Goal: Answer question/provide support: Share knowledge or assist other users

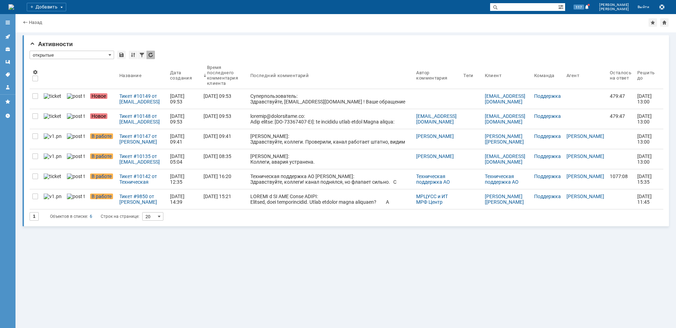
click at [331, 29] on div at bounding box center [336, 30] width 626 height 6
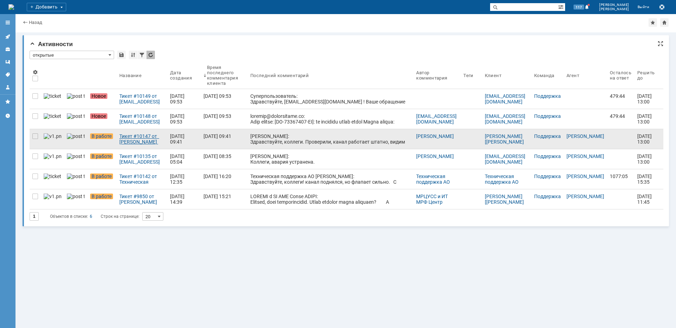
click at [121, 138] on div "Тикет #10147 от [PERSON_NAME] [[PERSON_NAME][EMAIL_ADDRESS][DOMAIN_NAME]] (стат…" at bounding box center [141, 138] width 45 height 11
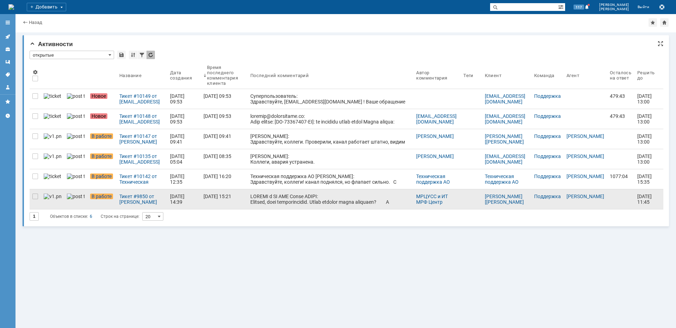
click at [281, 201] on div at bounding box center [330, 298] width 160 height 209
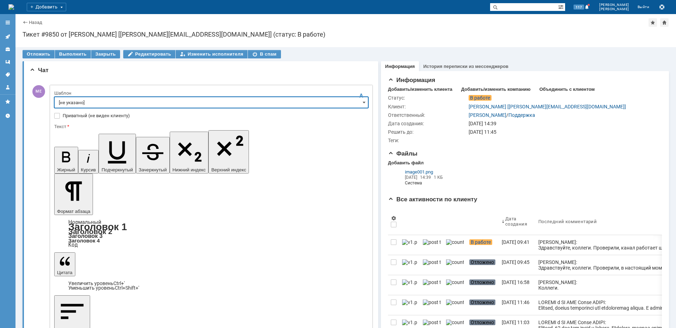
click at [83, 103] on input "[не указано]" at bounding box center [211, 102] width 314 height 11
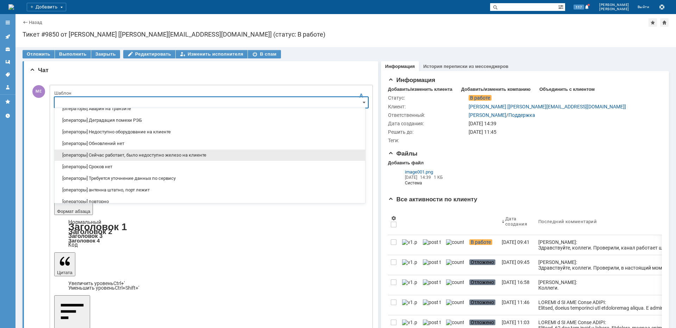
scroll to position [35, 0]
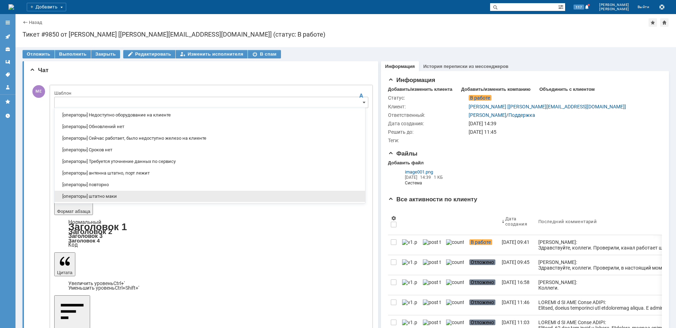
click at [107, 196] on span "[операторы] штатно маки" at bounding box center [210, 197] width 302 height 6
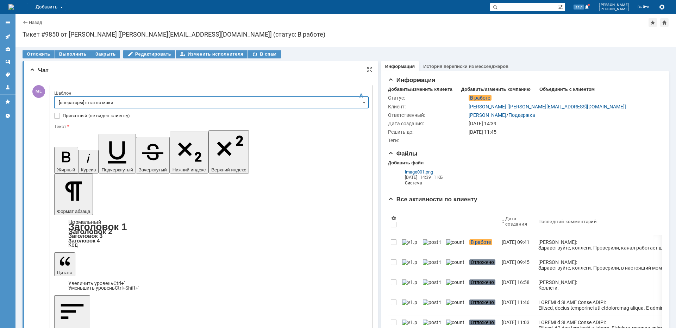
type input "[операторы] штатно маки"
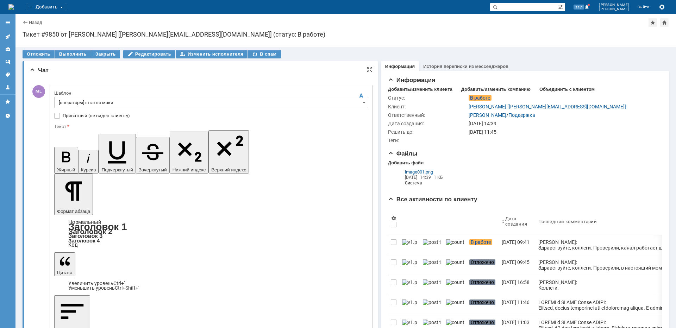
drag, startPoint x: 218, startPoint y: 2040, endPoint x: 57, endPoint y: 2042, distance: 161.0
drag, startPoint x: 186, startPoint y: 2046, endPoint x: 156, endPoint y: 2045, distance: 29.6
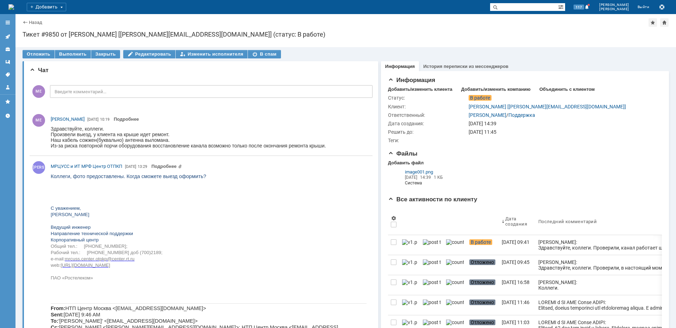
scroll to position [0, 0]
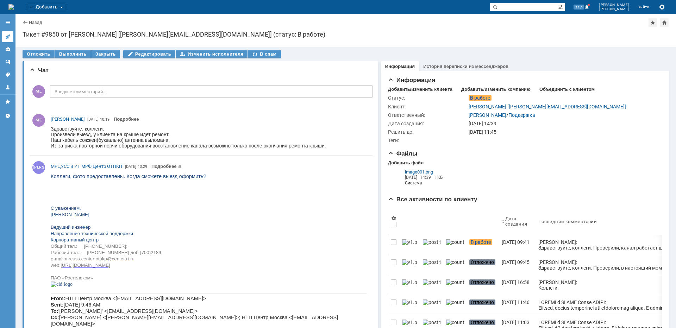
click at [6, 40] on link at bounding box center [7, 36] width 11 height 11
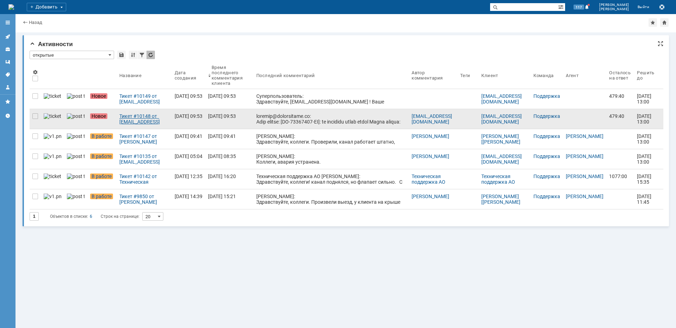
click at [141, 123] on div "Тикет #10148 от support@citytelecom.ru (статус: Новое)" at bounding box center [144, 118] width 50 height 11
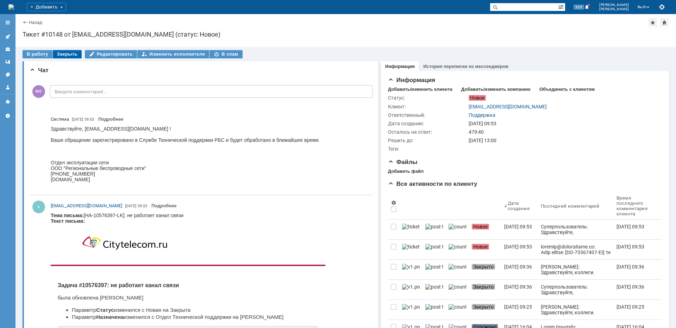
click at [67, 52] on div "Закрыть" at bounding box center [67, 54] width 29 height 8
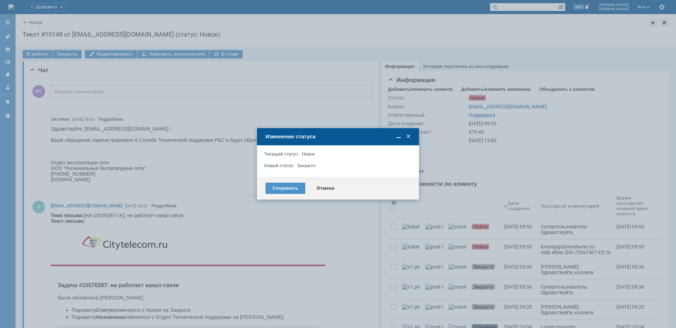
click at [283, 181] on div "Сохранить Отмена" at bounding box center [338, 188] width 162 height 23
click at [280, 187] on div "Сохранить" at bounding box center [286, 188] width 40 height 11
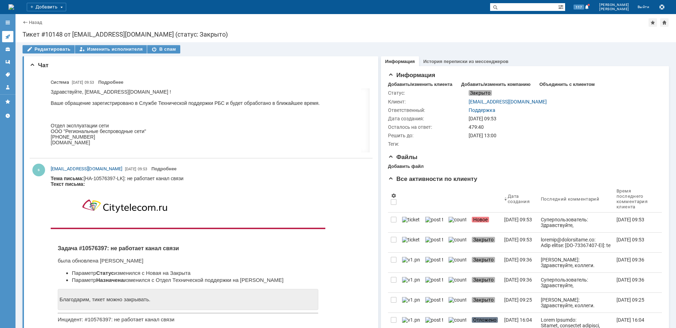
click at [8, 36] on icon at bounding box center [8, 37] width 6 height 6
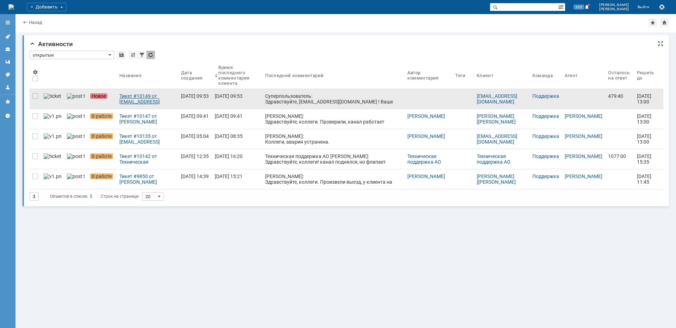
click at [135, 98] on div "Тикет #10149 от support@citytelecom.ru (статус: Новое)" at bounding box center [147, 98] width 56 height 11
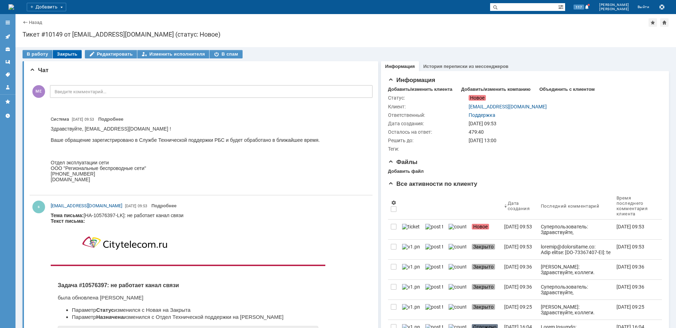
click at [68, 56] on div "Закрыть" at bounding box center [67, 54] width 29 height 8
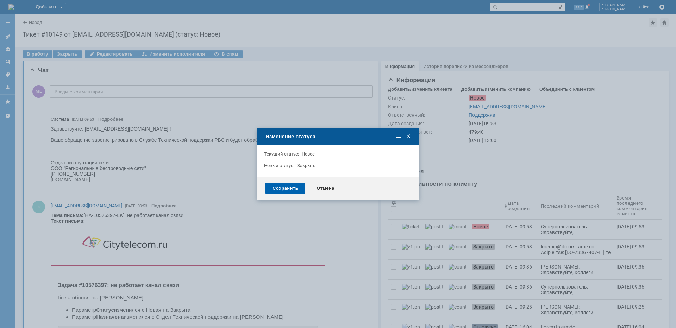
drag, startPoint x: 281, startPoint y: 187, endPoint x: 254, endPoint y: 178, distance: 28.5
click at [281, 187] on div "Сохранить" at bounding box center [286, 188] width 40 height 11
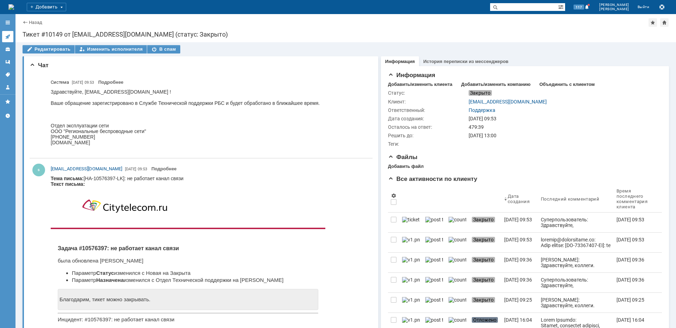
click at [12, 39] on link at bounding box center [7, 36] width 11 height 11
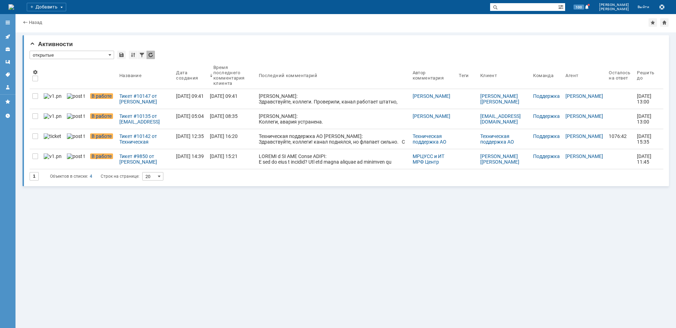
click at [119, 162] on div "Тикет #9850 от [PERSON_NAME] [[PERSON_NAME][EMAIL_ADDRESS][DOMAIN_NAME]] (стату…" at bounding box center [144, 159] width 51 height 11
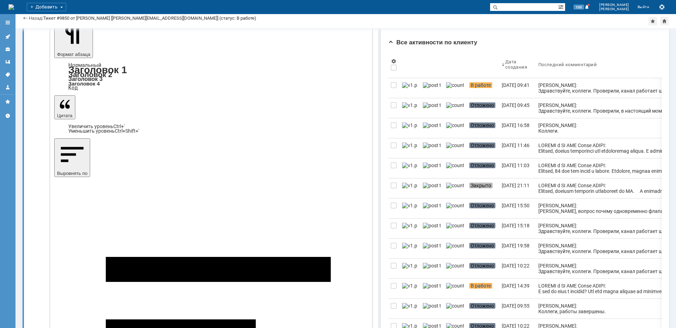
scroll to position [141, 0]
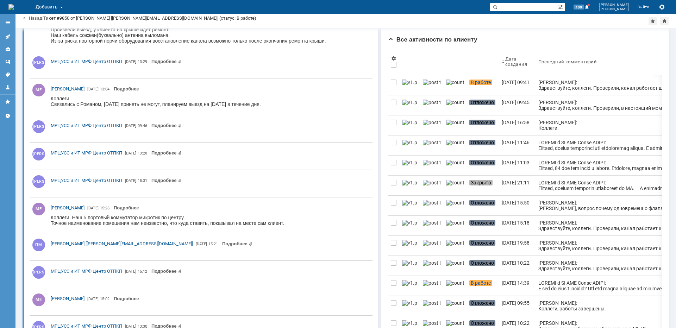
scroll to position [0, 0]
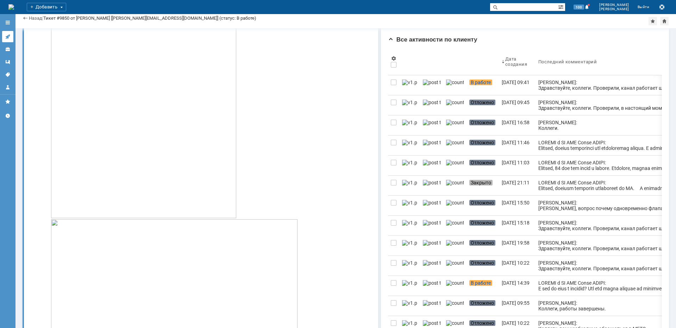
click at [9, 38] on icon at bounding box center [8, 37] width 6 height 6
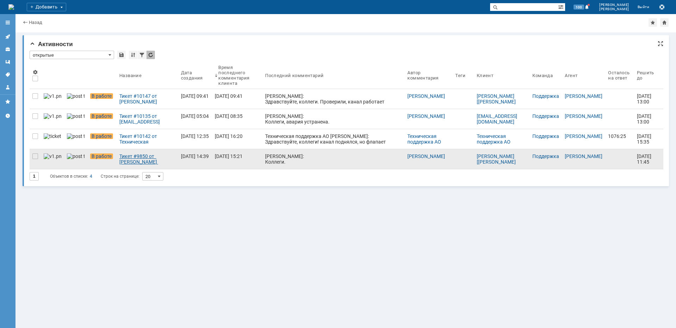
click at [137, 162] on div "Тикет #9850 от [PERSON_NAME] [[PERSON_NAME][EMAIL_ADDRESS][DOMAIN_NAME]] (стату…" at bounding box center [147, 159] width 56 height 11
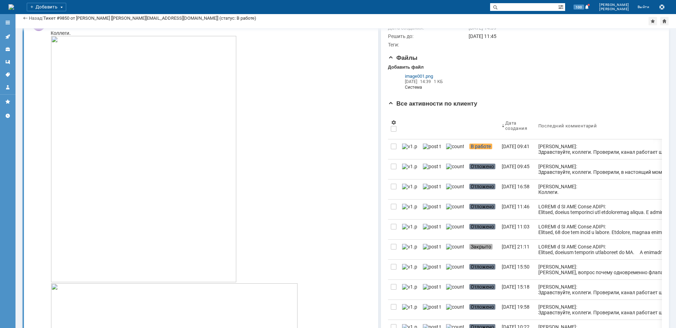
scroll to position [70, 0]
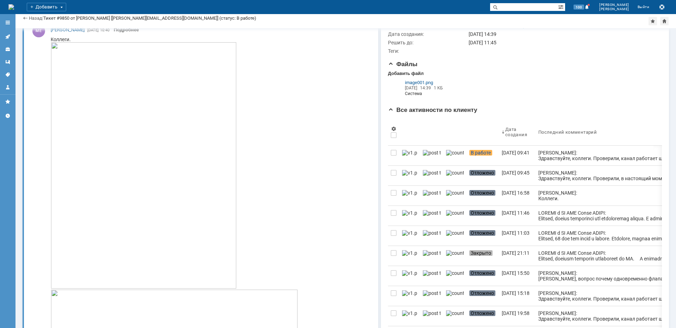
click at [174, 191] on img at bounding box center [144, 165] width 186 height 247
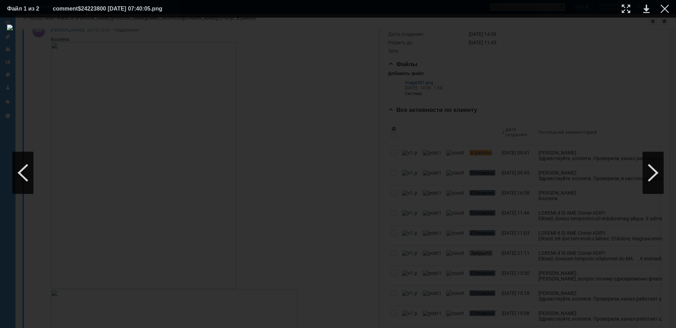
click at [451, 62] on div at bounding box center [338, 173] width 662 height 297
click at [670, 6] on table "Файл 1 из 2 comment$24223800 14.10.2025 07:40:05.png" at bounding box center [338, 9] width 676 height 18
click at [663, 11] on div at bounding box center [665, 9] width 8 height 8
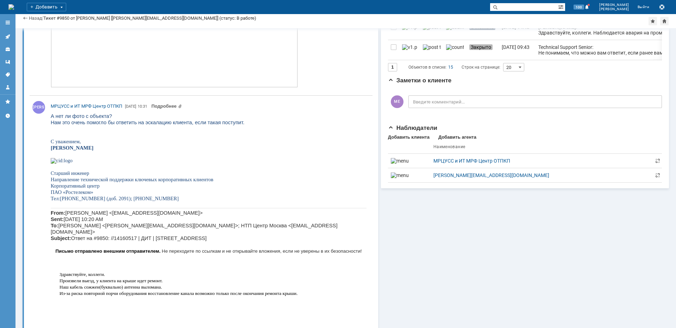
scroll to position [458, 0]
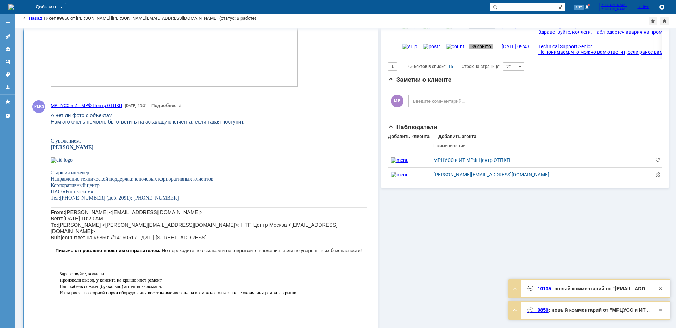
click at [8, 35] on icon at bounding box center [8, 37] width 6 height 6
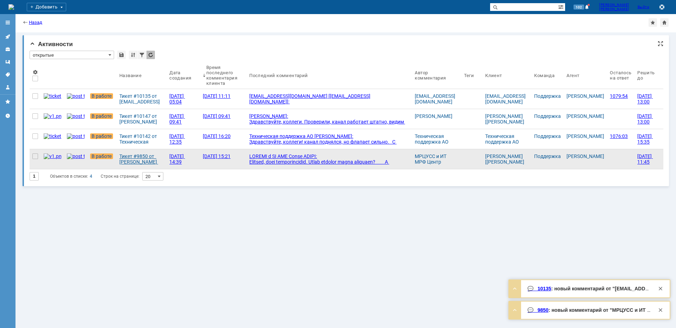
click at [126, 155] on div "Тикет #9850 от [PERSON_NAME] [[PERSON_NAME][EMAIL_ADDRESS][DOMAIN_NAME]] (стату…" at bounding box center [141, 159] width 44 height 11
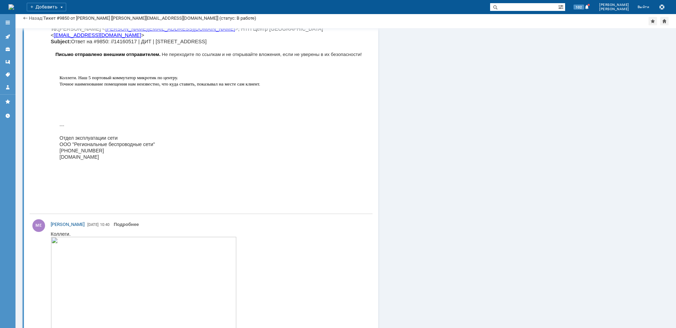
scroll to position [704, 0]
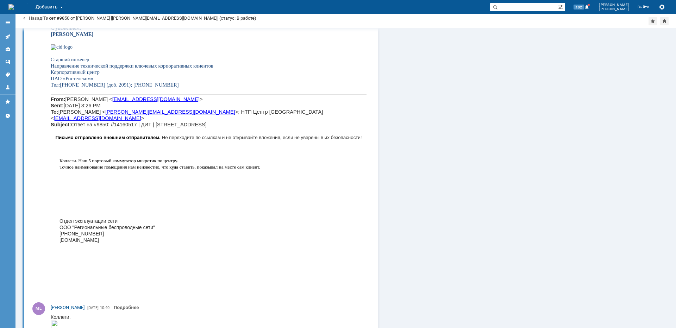
click at [13, 39] on div at bounding box center [7, 53] width 15 height 77
click at [8, 37] on icon at bounding box center [7, 37] width 5 height 5
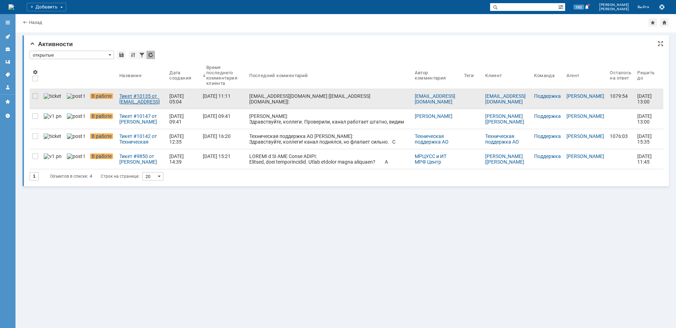
click at [125, 100] on div "Тикет #10135 от [EMAIL_ADDRESS][DOMAIN_NAME] [[EMAIL_ADDRESS][DOMAIN_NAME]] (ст…" at bounding box center [141, 98] width 44 height 11
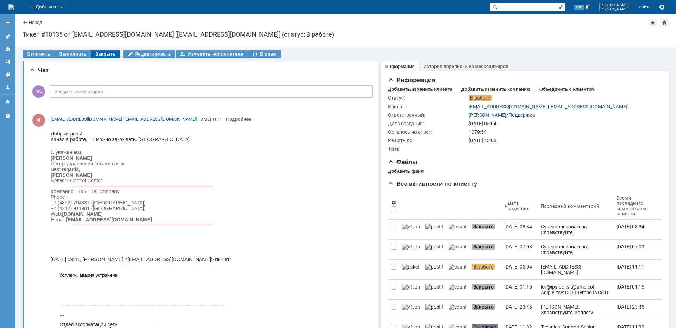
click at [100, 55] on div "Закрыть" at bounding box center [105, 54] width 29 height 8
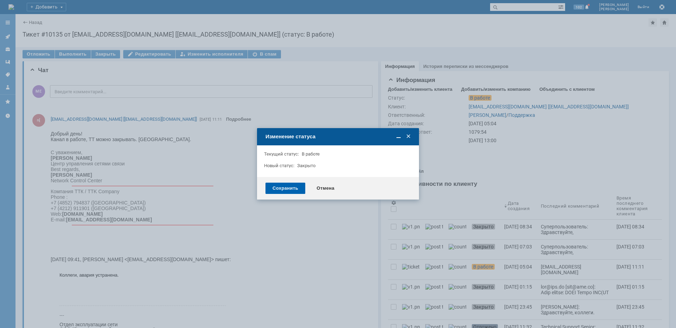
click at [294, 188] on div "Сохранить" at bounding box center [286, 188] width 40 height 11
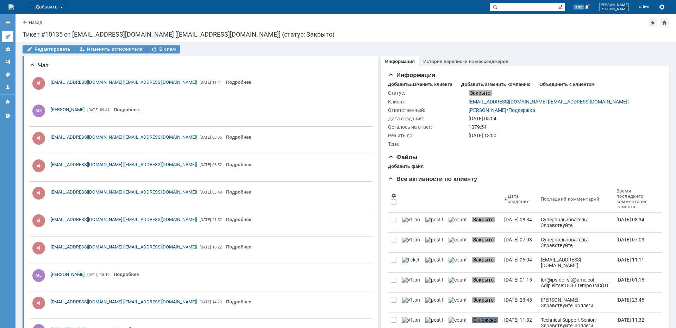
click at [8, 33] on link at bounding box center [7, 36] width 11 height 11
